Goal: Task Accomplishment & Management: Manage account settings

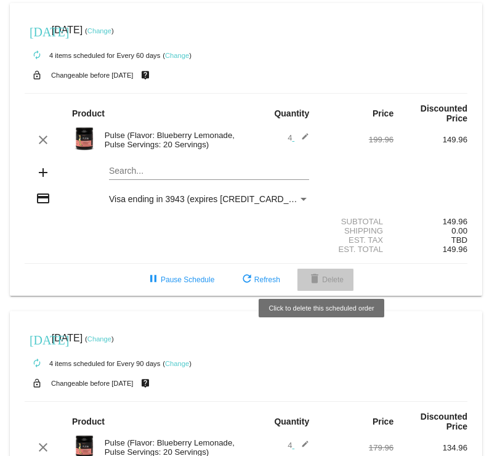
click at [327, 269] on button "delete Delete" at bounding box center [326, 280] width 56 height 22
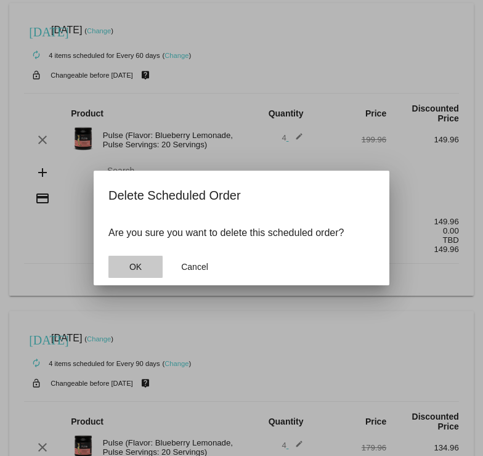
click at [140, 264] on span "OK" at bounding box center [135, 267] width 12 height 10
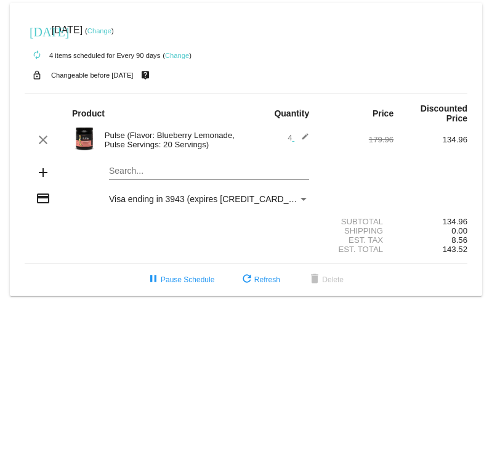
click at [112, 30] on link "Change" at bounding box center [99, 30] width 24 height 7
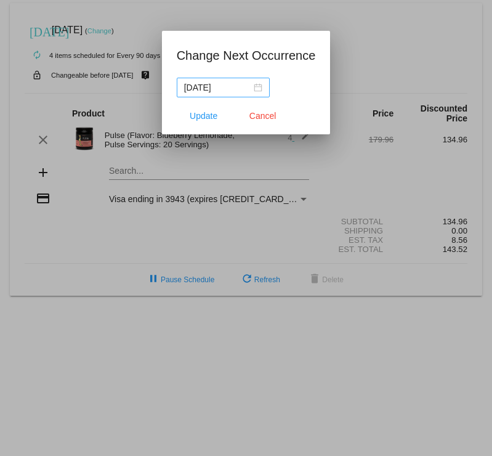
click at [261, 87] on div "2025-11-13" at bounding box center [223, 88] width 78 height 14
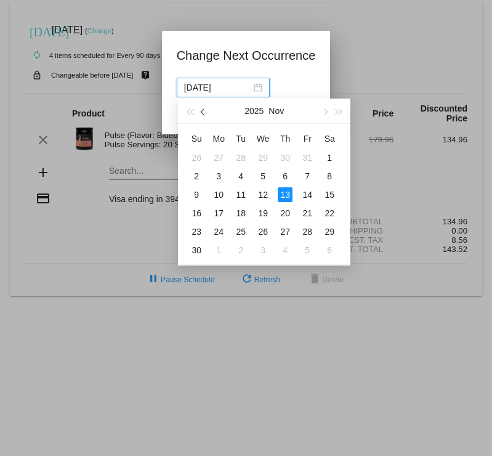
click at [201, 112] on span "button" at bounding box center [204, 111] width 6 height 6
click at [197, 177] on div "5" at bounding box center [196, 176] width 15 height 15
type input "2025-10-05"
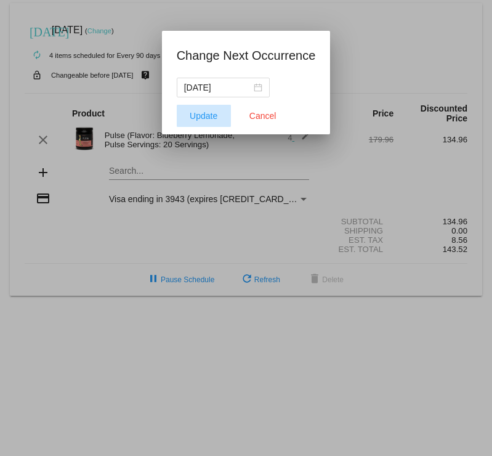
click at [214, 113] on span "Update" at bounding box center [204, 116] width 28 height 10
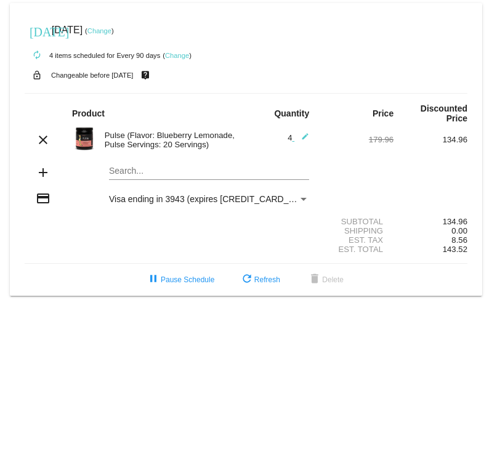
click at [112, 33] on link "Change" at bounding box center [99, 30] width 24 height 7
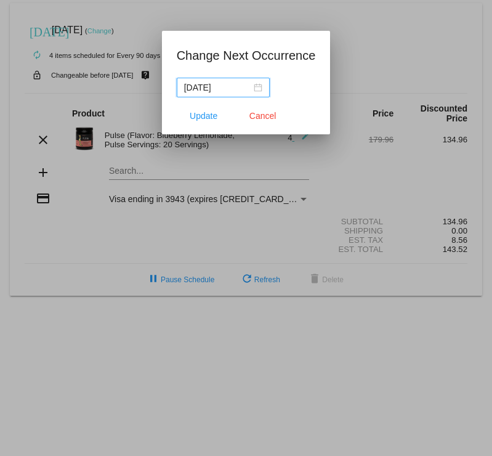
click at [234, 92] on input "2025-10-04" at bounding box center [217, 88] width 67 height 14
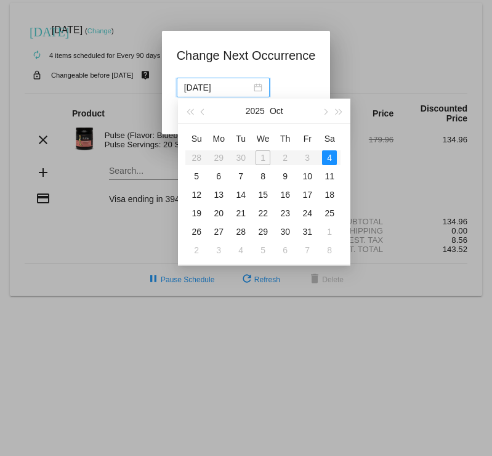
click at [267, 156] on table "Su Mo Tu We Th Fr Sa 28 29 30 1 2 3 4 5 6 7 8 9 10 11 12 13 14 15 16 17 18 19 2…" at bounding box center [262, 194] width 155 height 131
click at [286, 159] on table "Su Mo Tu We Th Fr Sa 28 29 30 1 2 3 4 5 6 7 8 9 10 11 12 13 14 15 16 17 18 19 2…" at bounding box center [262, 194] width 155 height 131
click at [305, 159] on table "Su Mo Tu We Th Fr Sa 28 29 30 1 2 3 4 5 6 7 8 9 10 11 12 13 14 15 16 17 18 19 2…" at bounding box center [262, 194] width 155 height 131
click at [328, 160] on table "Su Mo Tu We Th Fr Sa 28 29 30 1 2 3 4 5 6 7 8 9 10 11 12 13 14 15 16 17 18 19 2…" at bounding box center [262, 194] width 155 height 131
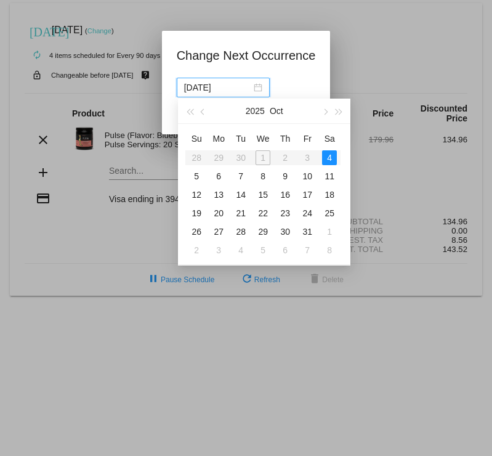
click at [306, 0] on div at bounding box center [246, 228] width 492 height 456
